Goal: Share content: Share content

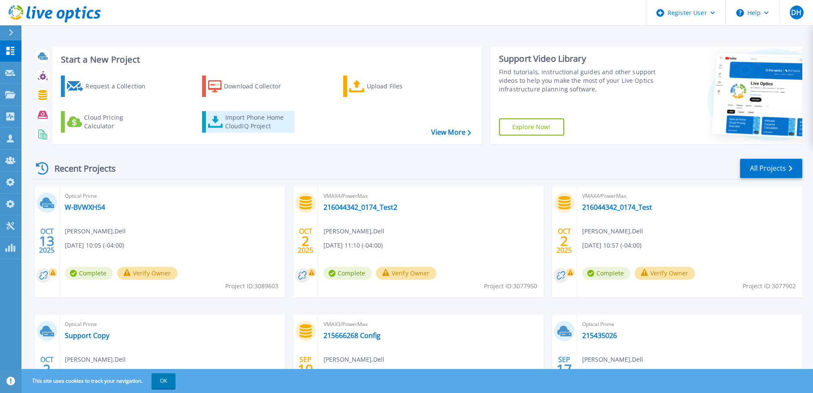
click at [242, 120] on div "Import Phone Home CloudIQ Project" at bounding box center [258, 121] width 67 height 17
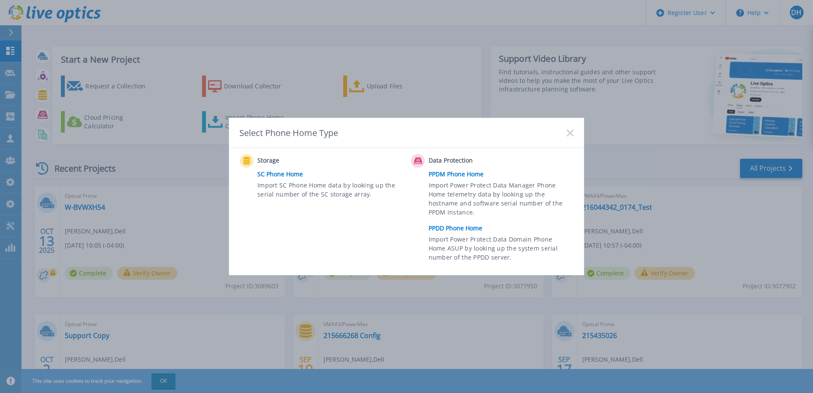
click at [453, 228] on link "PPDD Phone Home" at bounding box center [503, 228] width 149 height 13
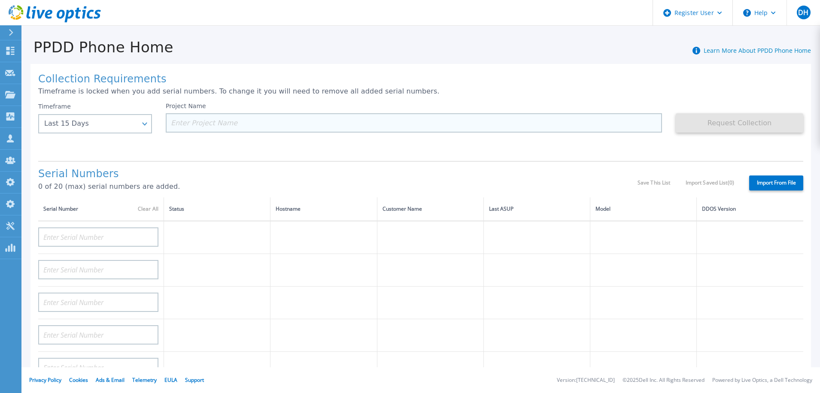
click at [182, 124] on input at bounding box center [414, 122] width 496 height 19
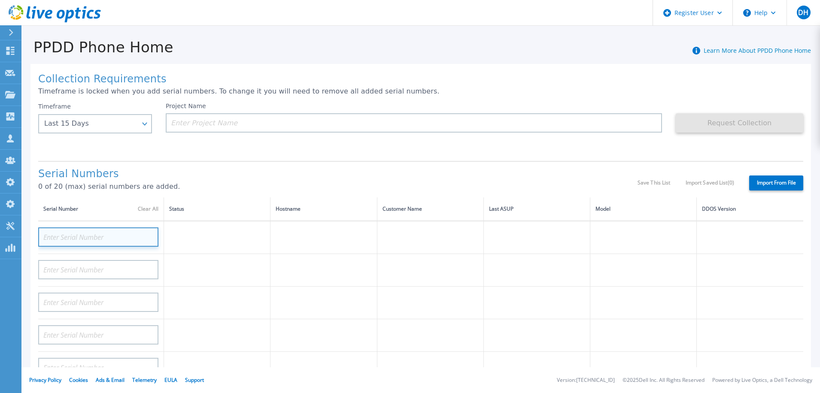
click at [104, 232] on input at bounding box center [98, 237] width 120 height 19
paste input "CKM01204906858"
type input "CKM01204906858"
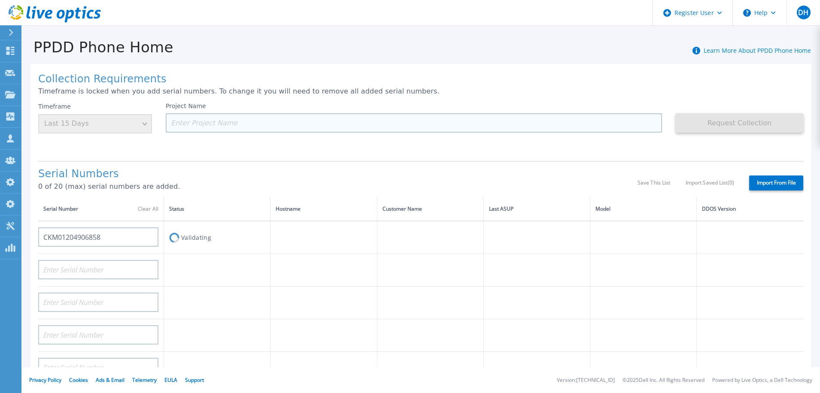
click at [200, 122] on input at bounding box center [414, 122] width 496 height 19
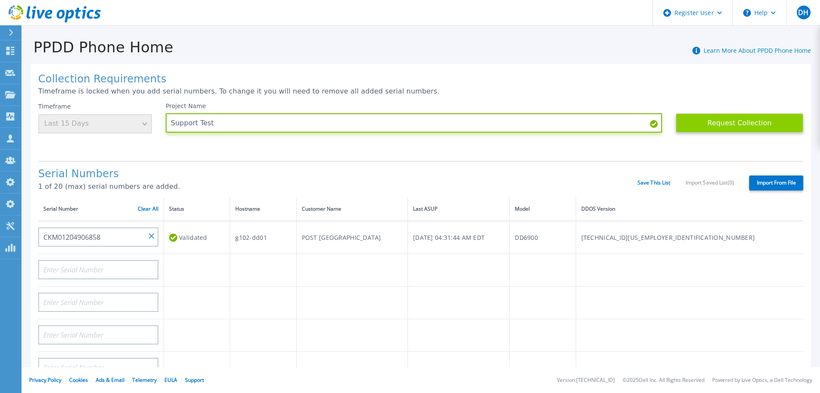
type input "Support Test"
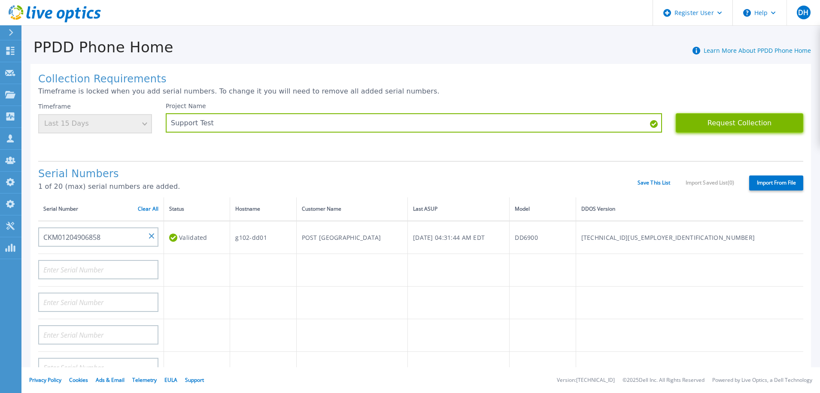
click at [738, 125] on button "Request Collection" at bounding box center [739, 122] width 127 height 19
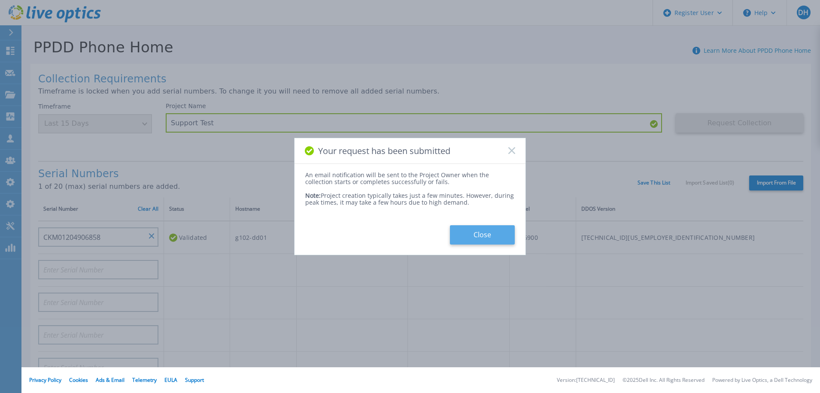
click at [492, 233] on button "Close" at bounding box center [482, 234] width 65 height 19
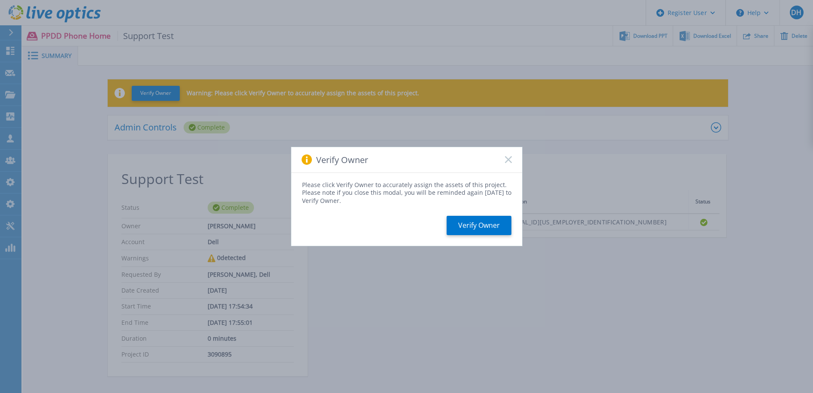
click at [509, 158] on icon at bounding box center [508, 159] width 7 height 7
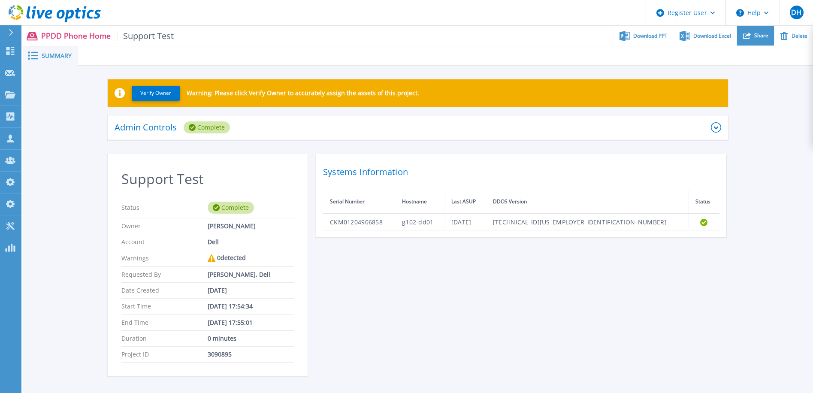
click at [764, 35] on span "Share" at bounding box center [762, 35] width 14 height 5
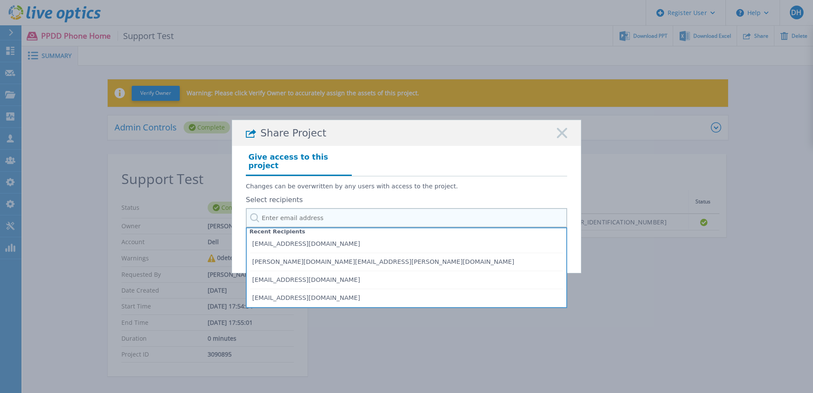
click at [282, 213] on input "text" at bounding box center [407, 217] width 322 height 19
paste input "[EMAIL_ADDRESS][DOMAIN_NAME]"
type input "[EMAIL_ADDRESS][DOMAIN_NAME]"
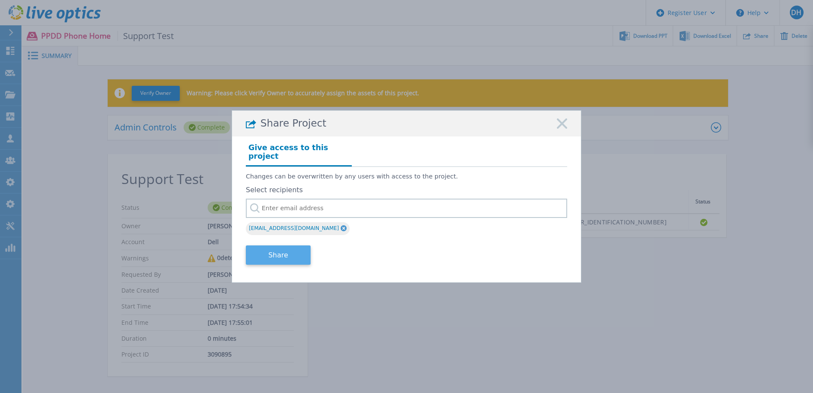
click at [280, 254] on button "Share" at bounding box center [278, 255] width 65 height 19
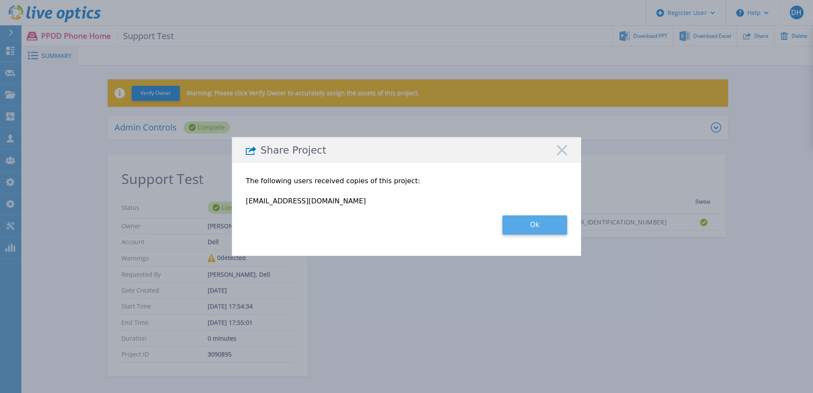
click at [559, 221] on button "Ok" at bounding box center [535, 224] width 65 height 19
